Goal: Task Accomplishment & Management: Manage account settings

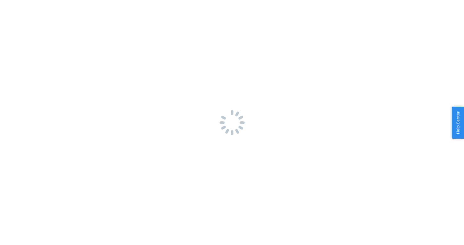
scroll to position [303, 0]
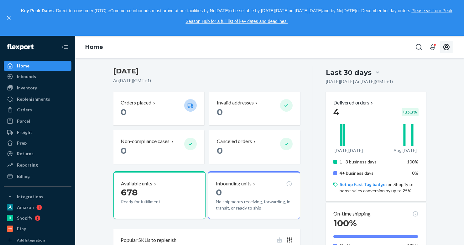
click at [450, 49] on icon "Open account menu" at bounding box center [447, 47] width 8 height 8
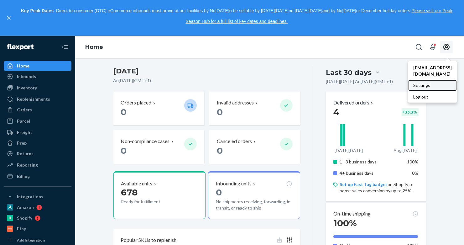
click at [412, 80] on div "Settings" at bounding box center [432, 85] width 49 height 11
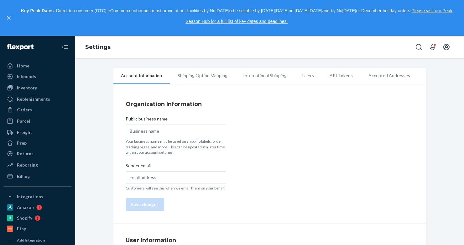
click at [206, 77] on li "Shipping Option Mapping" at bounding box center [203, 76] width 66 height 16
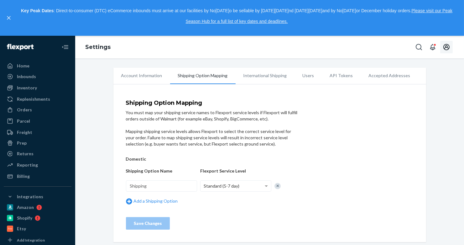
click at [448, 48] on icon "Open account menu" at bounding box center [447, 47] width 8 height 8
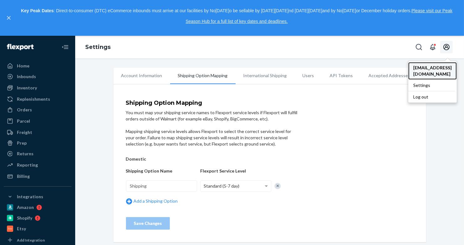
click at [423, 68] on span "[EMAIL_ADDRESS][DOMAIN_NAME]" at bounding box center [433, 71] width 39 height 13
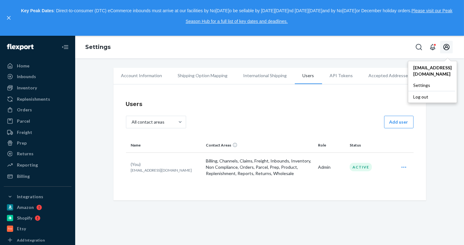
click at [343, 202] on div "Account Information Shipping Option Mapping International Shipping Users API To…" at bounding box center [269, 151] width 389 height 187
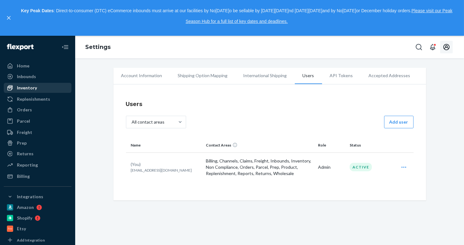
click at [29, 89] on div "Inventory" at bounding box center [27, 88] width 20 height 6
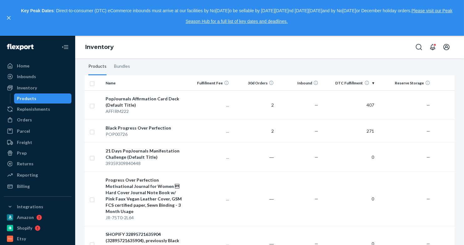
scroll to position [71, 0]
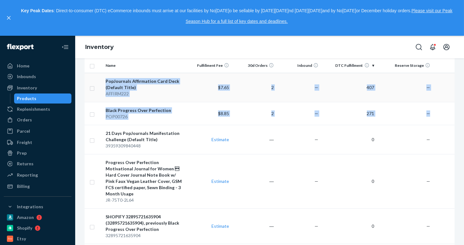
drag, startPoint x: 390, startPoint y: 119, endPoint x: 104, endPoint y: 81, distance: 287.8
type textarea "PopJournals Affirmation Card Deck (Default Title) AFFIRM222 $7.65 2 — 407 — — B…"
